Goal: Task Accomplishment & Management: Manage account settings

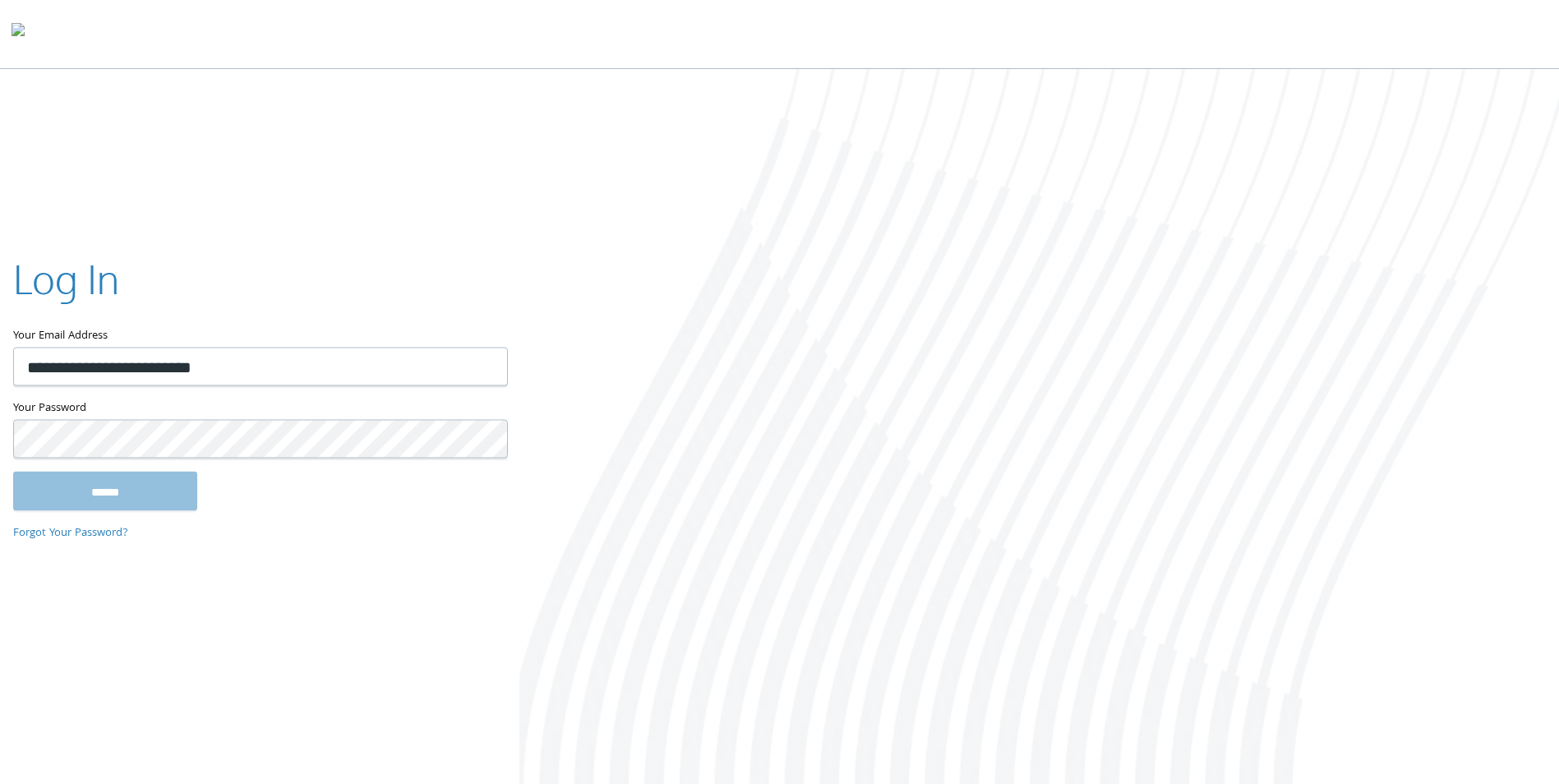
type input "**********"
click at [14, 472] on input "******" at bounding box center [106, 491] width 184 height 40
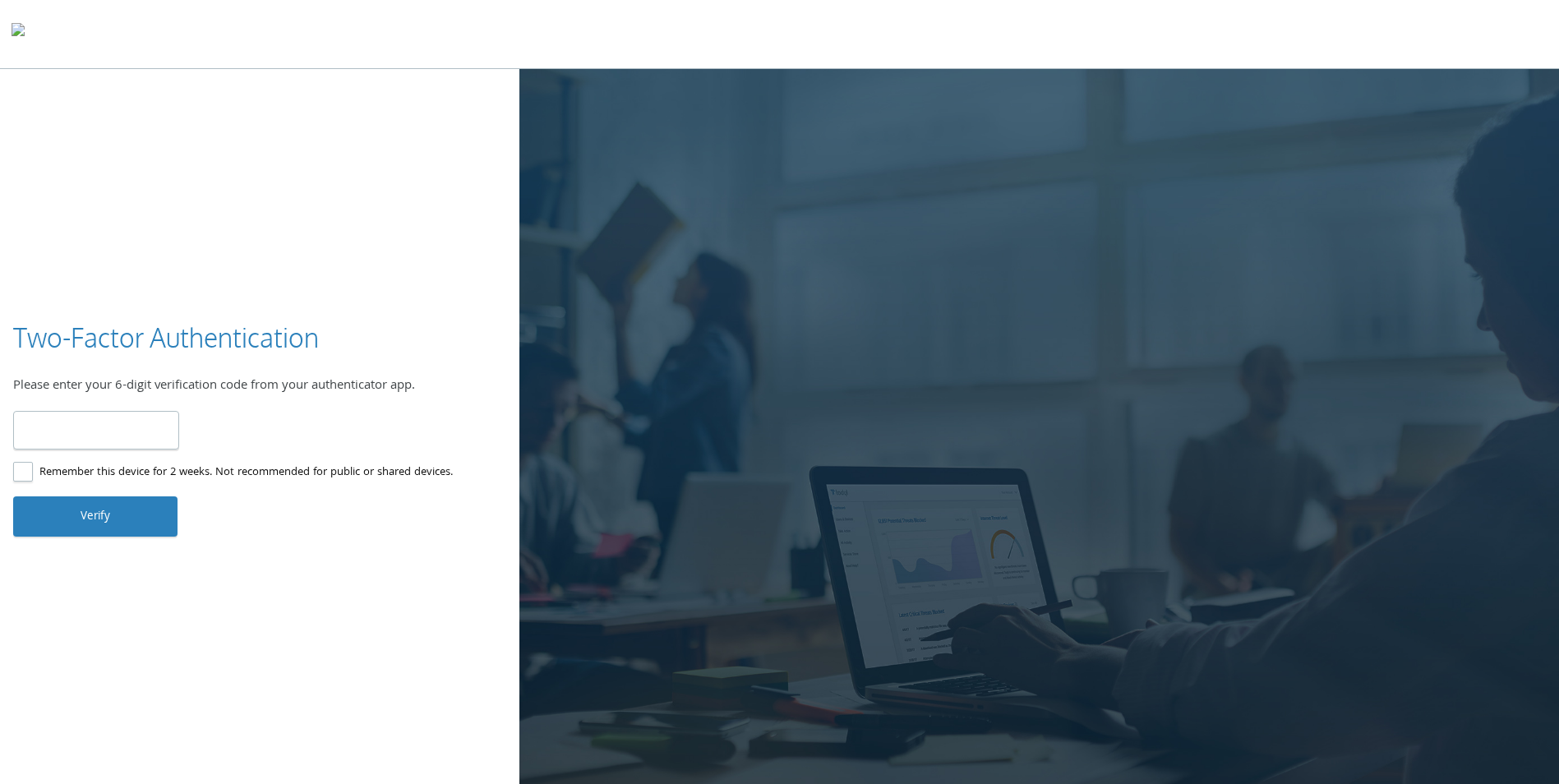
type input "******"
